Goal: Task Accomplishment & Management: Manage account settings

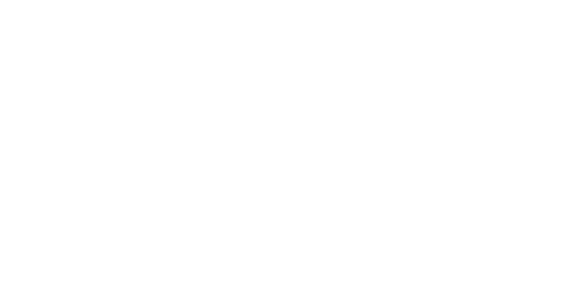
click at [0, 0] on div "Sign in to your Marketing 360® account Forgot Password? Sign In OR" at bounding box center [0, 0] width 0 height 0
click at [0, 0] on input "text" at bounding box center [0, 0] width 0 height 0
type input "trevor.smith@madwire.com"
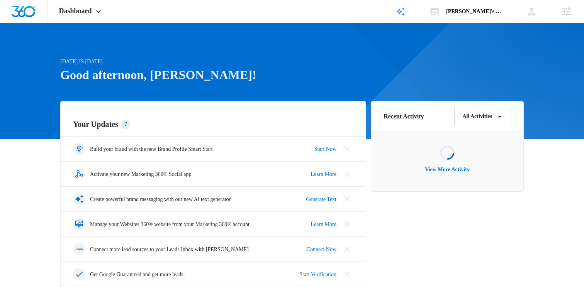
click at [364, 89] on div "[DATE] is [DATE] Good afternoon, [PERSON_NAME]!" at bounding box center [213, 80] width 306 height 44
